Goal: Task Accomplishment & Management: Use online tool/utility

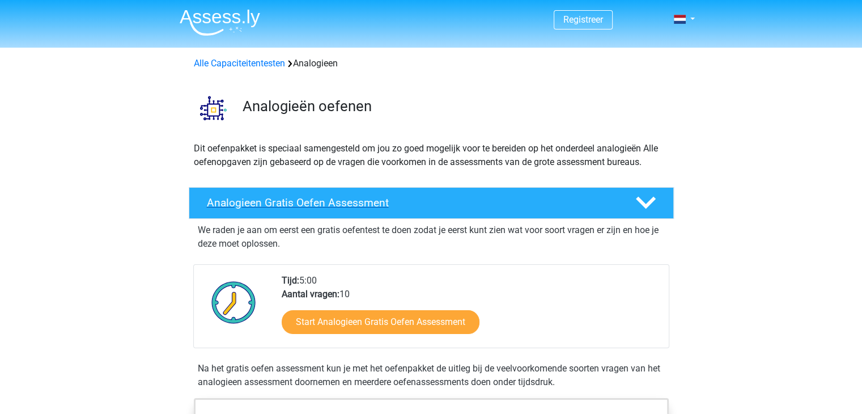
click at [353, 205] on h4 "Analogieen Gratis Oefen Assessment" at bounding box center [412, 202] width 410 height 13
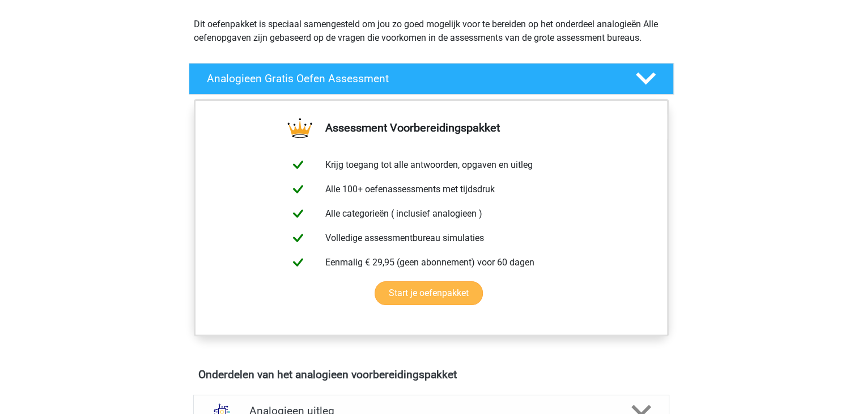
scroll to position [125, 0]
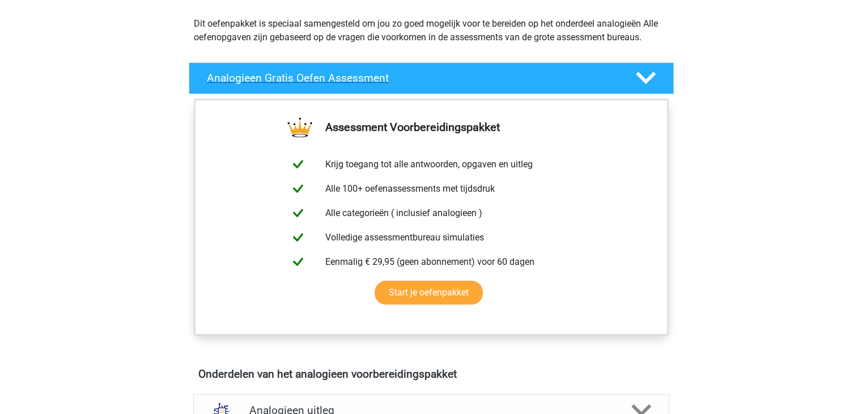
click at [644, 82] on icon at bounding box center [646, 78] width 20 height 20
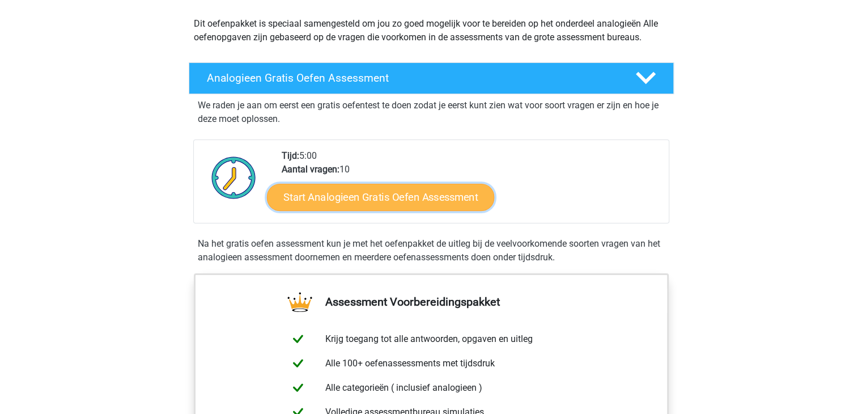
click at [431, 196] on link "Start Analogieen Gratis Oefen Assessment" at bounding box center [380, 196] width 227 height 27
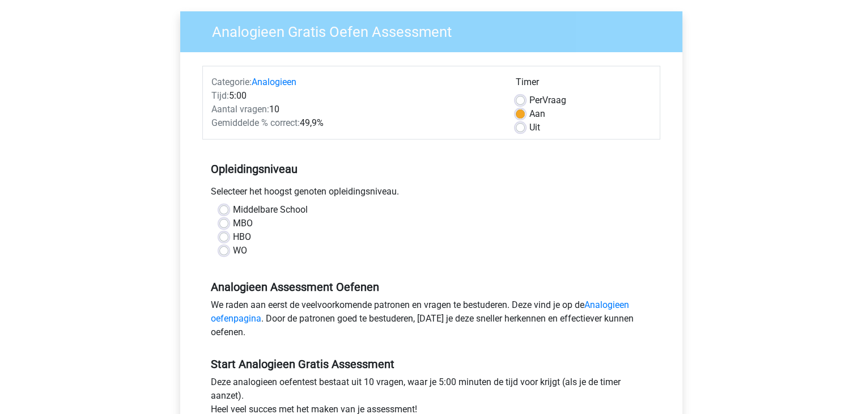
scroll to position [116, 0]
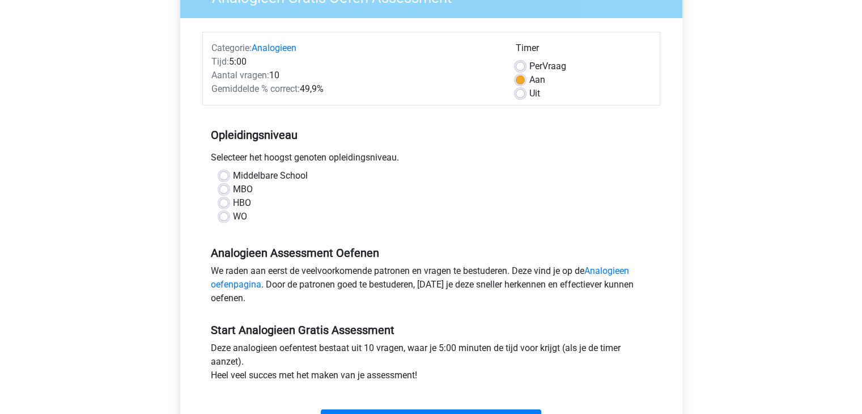
click at [233, 200] on label "HBO" at bounding box center [242, 203] width 18 height 14
click at [223, 200] on input "HBO" at bounding box center [223, 201] width 9 height 11
radio input "true"
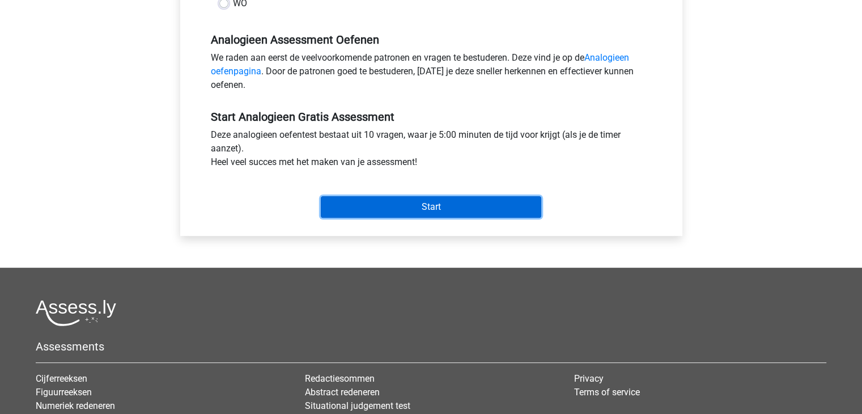
click at [365, 209] on input "Start" at bounding box center [431, 207] width 221 height 22
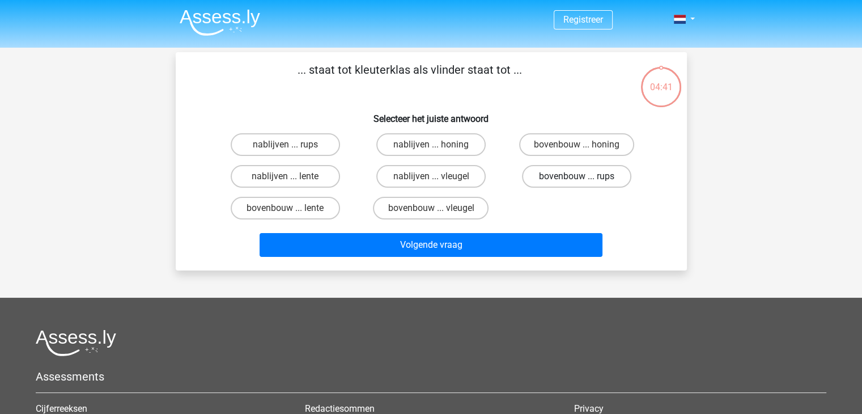
click at [566, 177] on label "bovenbouw ... rups" at bounding box center [576, 176] width 109 height 23
click at [577, 177] on input "bovenbouw ... rups" at bounding box center [580, 179] width 7 height 7
radio input "true"
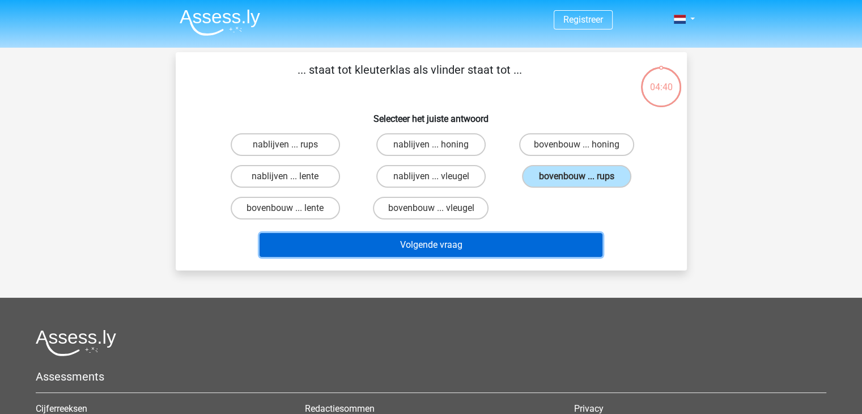
click at [494, 244] on button "Volgende vraag" at bounding box center [431, 245] width 343 height 24
